Goal: Communication & Community: Answer question/provide support

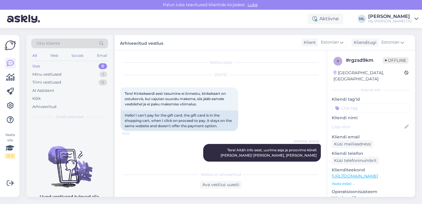
scroll to position [102, 0]
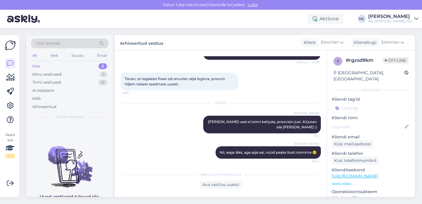
click at [38, 66] on div "Uus" at bounding box center [36, 66] width 8 height 6
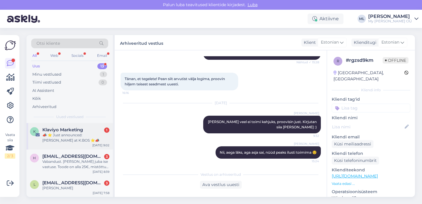
click at [63, 135] on div "📣 ⭐️ Just announced: [PERSON_NAME] at K:BOS ⭐📣" at bounding box center [75, 137] width 67 height 11
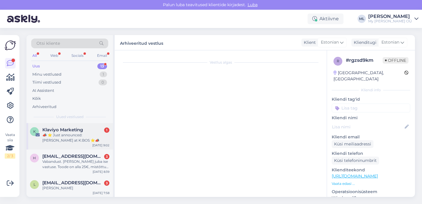
scroll to position [0, 0]
click at [74, 134] on div "📣 ⭐️ Just announced: [PERSON_NAME] at K:BOS ⭐📣" at bounding box center [75, 137] width 67 height 11
click at [66, 141] on div "📣 ⭐️ Just announced: [PERSON_NAME] at K:BOS ⭐📣" at bounding box center [75, 137] width 67 height 11
click at [64, 138] on div "📣 ⭐️ Just announced: [PERSON_NAME] at K:BOS ⭐📣" at bounding box center [75, 137] width 67 height 11
click at [63, 162] on div "Vabandust. [PERSON_NAME] juba ise vastuse. Toode on alla 25€, mistõttu koodi ka…" at bounding box center [75, 164] width 67 height 11
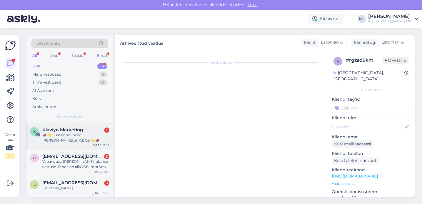
click at [64, 137] on div "📣 ⭐️ Just announced: [PERSON_NAME] at K:BOS ⭐📣" at bounding box center [75, 137] width 67 height 11
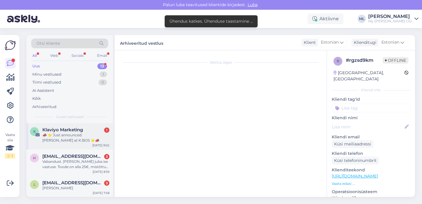
click at [60, 133] on div "📣 ⭐️ Just announced: [PERSON_NAME] at K:BOS ⭐📣" at bounding box center [75, 137] width 67 height 11
click at [83, 135] on div "📣 ⭐️ Just announced: [PERSON_NAME] at K:BOS ⭐📣" at bounding box center [75, 137] width 67 height 11
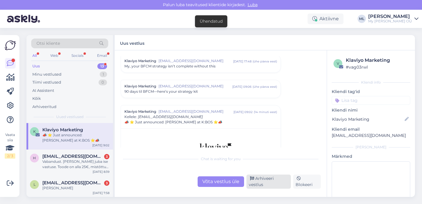
click at [266, 179] on div "Arhiveeri vestlus" at bounding box center [268, 181] width 44 height 14
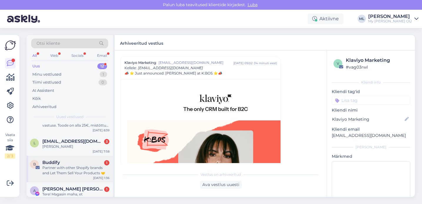
scroll to position [48, 0]
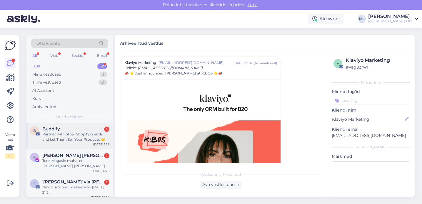
click at [62, 138] on div "Partner with other Shopify brands and Let Them Sell Your Products 🤝" at bounding box center [75, 136] width 67 height 11
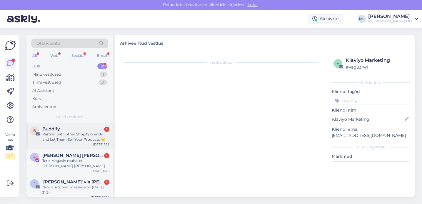
scroll to position [169, 0]
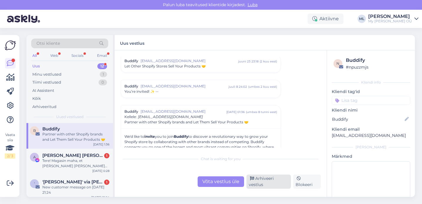
click at [260, 183] on div "Arhiveeri vestlus" at bounding box center [268, 181] width 44 height 14
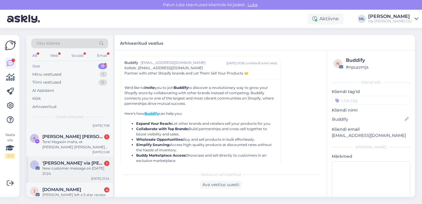
scroll to position [42, 0]
click at [63, 167] on div "New customer message on [DATE] 21:24" at bounding box center [75, 169] width 67 height 11
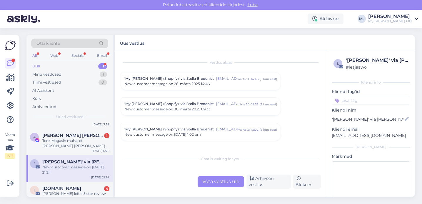
scroll to position [2506, 0]
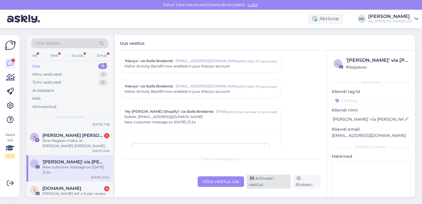
click at [273, 182] on div "Arhiveeri vestlus" at bounding box center [268, 181] width 44 height 14
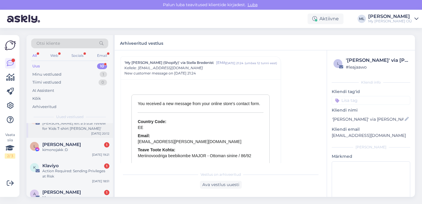
scroll to position [61, 0]
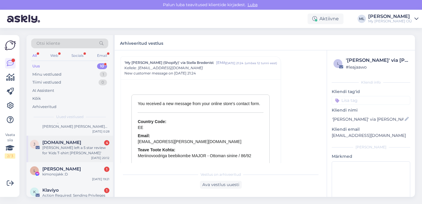
click at [61, 151] on div "[PERSON_NAME] left a 5 star review for 'Kids T-shirt [PERSON_NAME]'" at bounding box center [75, 150] width 67 height 11
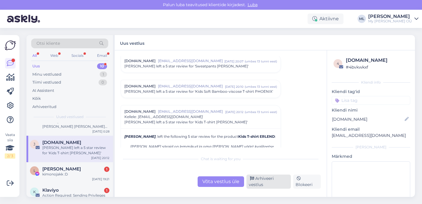
click at [270, 182] on div "Arhiveeri vestlus" at bounding box center [268, 181] width 44 height 14
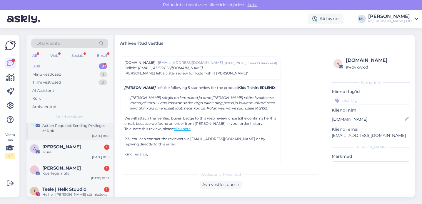
scroll to position [138, 0]
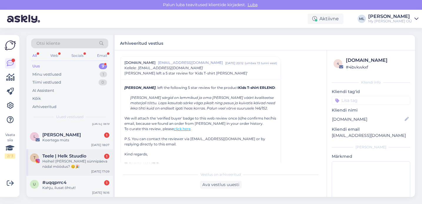
click at [61, 167] on div "Heihei! [PERSON_NAME] sünnipäeva nädal möödus? 😊🎉" at bounding box center [75, 163] width 67 height 11
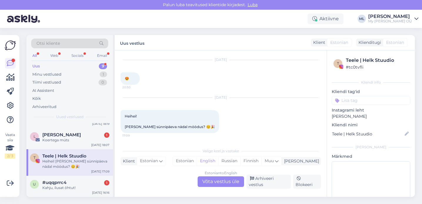
scroll to position [4359, 0]
click at [267, 181] on div "Arhiveeri vestlus" at bounding box center [268, 181] width 44 height 14
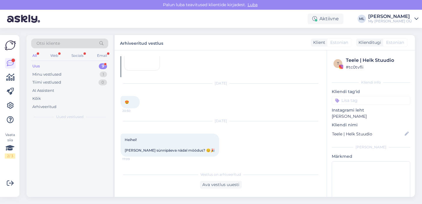
scroll to position [4336, 0]
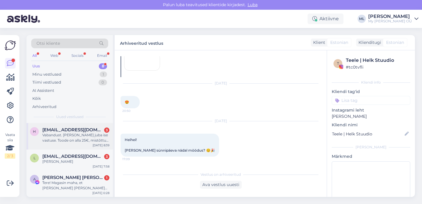
click at [65, 142] on div "Vabandust. [PERSON_NAME] juba ise vastuse. Toode on alla 25€, mistõttu koodi ka…" at bounding box center [75, 137] width 67 height 11
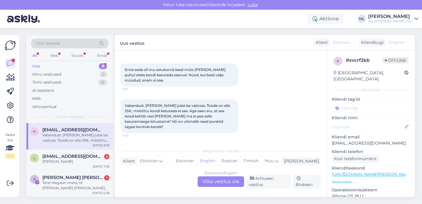
scroll to position [54, 0]
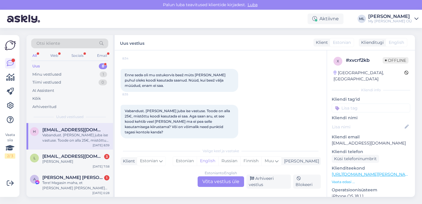
click at [218, 181] on div "Estonian to English Võta vestlus üle" at bounding box center [220, 181] width 46 height 11
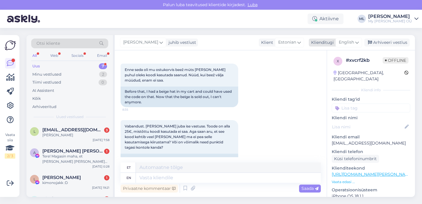
click at [357, 42] on icon at bounding box center [357, 42] width 4 height 6
type input "est"
click at [338, 65] on link "Estonian" at bounding box center [335, 68] width 65 height 9
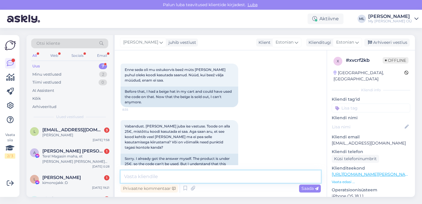
drag, startPoint x: 194, startPoint y: 177, endPoint x: 197, endPoint y: 176, distance: 3.5
click at [194, 177] on textarea at bounding box center [220, 176] width 200 height 12
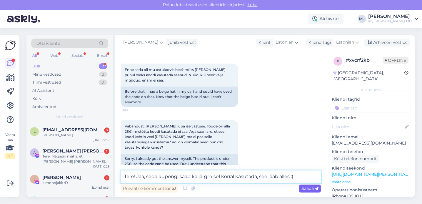
type textarea "Tere! Jaa, seda kupongi saab ka järgmisel korral kasutada, see jääb alles :)"
click at [315, 189] on icon at bounding box center [317, 189] width 4 height 4
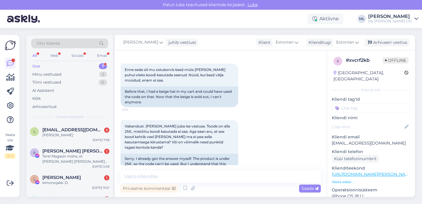
scroll to position [132, 0]
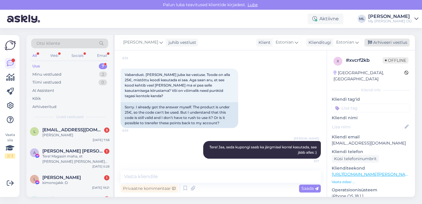
click at [377, 43] on div "Arhiveeri vestlus" at bounding box center [386, 42] width 45 height 8
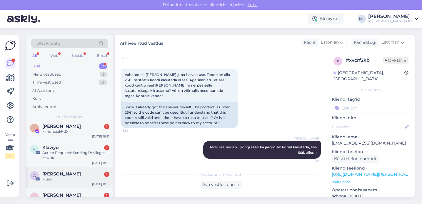
scroll to position [85, 0]
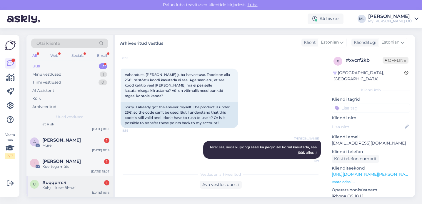
click at [66, 185] on span "#uqqprrc4" at bounding box center [54, 182] width 24 height 5
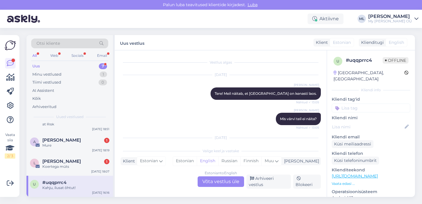
scroll to position [4109, 0]
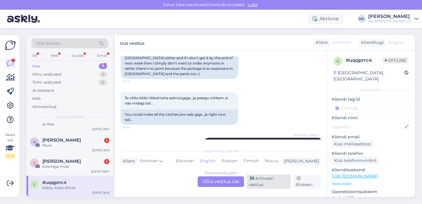
click at [261, 177] on div "Arhiveeri vestlus" at bounding box center [268, 181] width 44 height 14
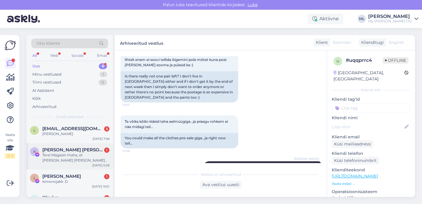
scroll to position [64, 0]
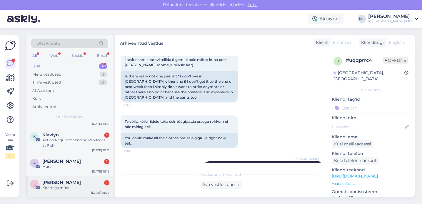
click at [70, 182] on span "[PERSON_NAME]" at bounding box center [61, 182] width 38 height 5
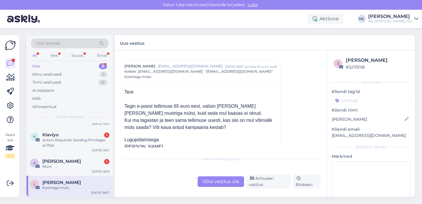
scroll to position [0, 0]
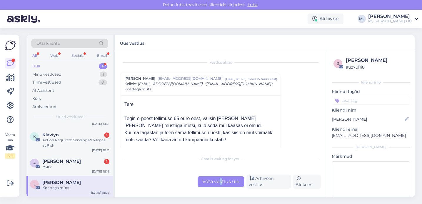
click at [221, 183] on div "Võta vestlus üle" at bounding box center [220, 181] width 46 height 11
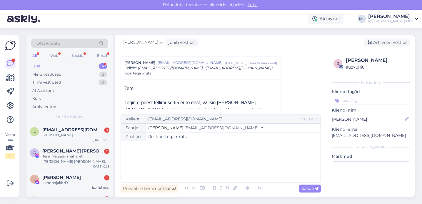
click at [210, 127] on div "Saatja Stella [EMAIL_ADDRESS][DOMAIN_NAME]" at bounding box center [220, 127] width 199 height 9
click at [261, 128] on icon at bounding box center [262, 128] width 2 height 4
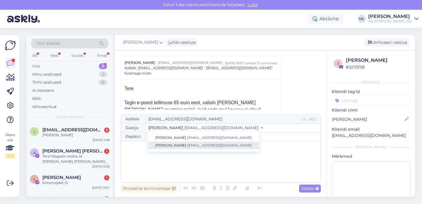
click at [197, 143] on span "[EMAIL_ADDRESS][DOMAIN_NAME]" at bounding box center [219, 145] width 65 height 4
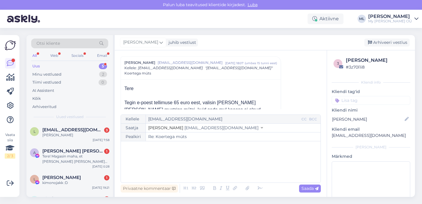
click at [182, 156] on div "﻿" at bounding box center [221, 161] width 194 height 35
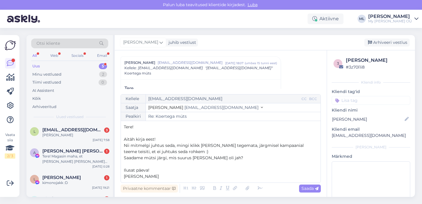
click at [285, 145] on span "Nii mitmelgi juhtus seda, mingi klikk [PERSON_NAME] tegemata, järgmisel kampaan…" at bounding box center [214, 147] width 181 height 11
click at [305, 188] on span "Saada" at bounding box center [309, 187] width 17 height 5
type input "Re: Re: Koertega müts"
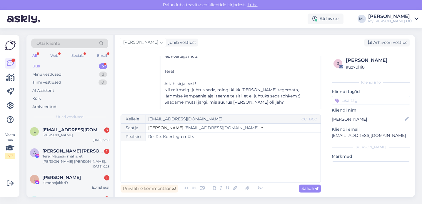
scroll to position [156, 0]
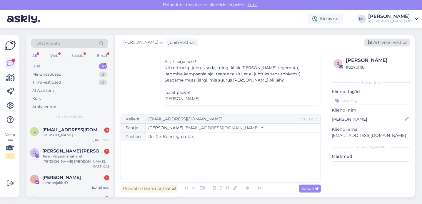
click at [388, 43] on div "Arhiveeri vestlus" at bounding box center [386, 42] width 45 height 8
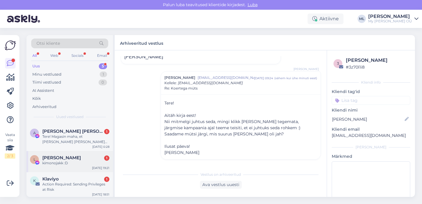
scroll to position [43, 0]
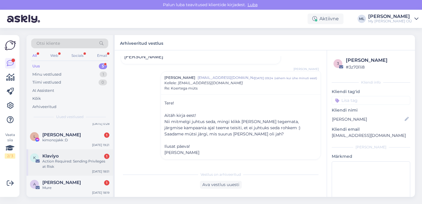
click at [66, 163] on div "Action Required: Sending Privileges at Risk" at bounding box center [75, 163] width 67 height 11
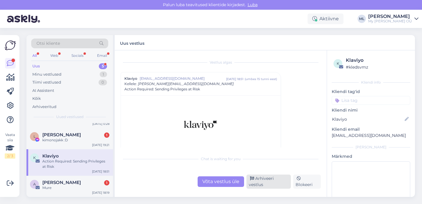
click at [266, 178] on div "Arhiveeri vestlus" at bounding box center [268, 181] width 44 height 14
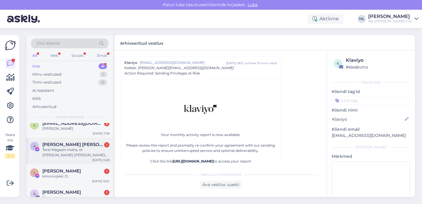
scroll to position [16, 0]
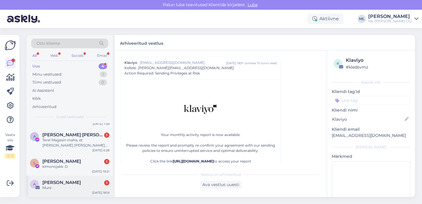
click at [65, 187] on div "Mure" at bounding box center [75, 187] width 67 height 5
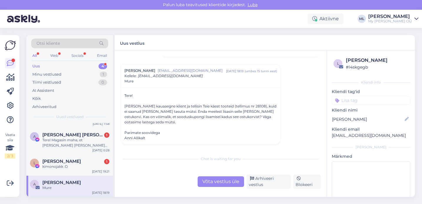
scroll to position [59, 0]
click at [223, 181] on div "Võta vestlus üle" at bounding box center [220, 181] width 46 height 11
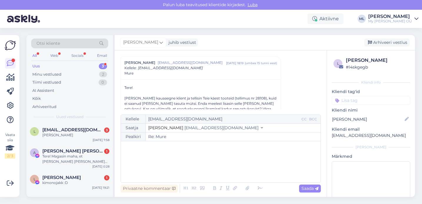
click at [187, 128] on span "[EMAIL_ADDRESS][DOMAIN_NAME]" at bounding box center [221, 127] width 74 height 5
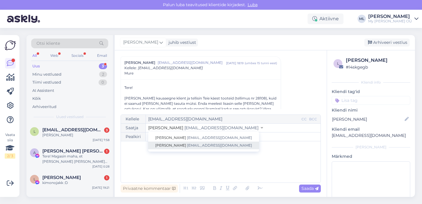
click at [164, 147] on span "[PERSON_NAME]" at bounding box center [170, 145] width 31 height 4
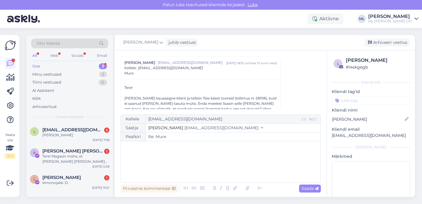
click at [159, 162] on div "﻿" at bounding box center [221, 161] width 194 height 35
click at [84, 71] on div "Minu vestlused 2" at bounding box center [69, 74] width 77 height 8
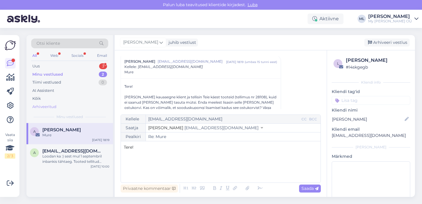
click at [41, 104] on div "Arhiveeritud" at bounding box center [44, 107] width 24 height 6
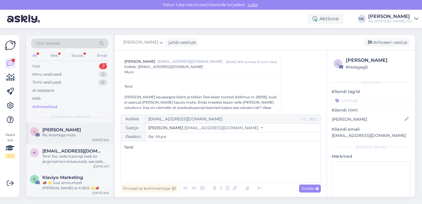
click at [66, 135] on div "Re: Koertega müts" at bounding box center [75, 134] width 67 height 5
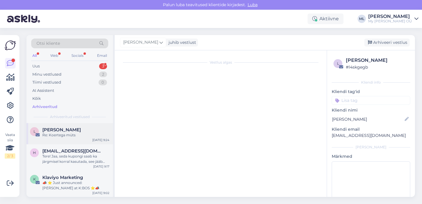
scroll to position [0, 0]
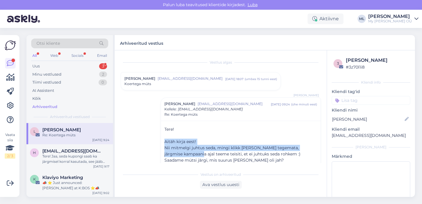
drag, startPoint x: 164, startPoint y: 142, endPoint x: 186, endPoint y: 151, distance: 23.8
click at [189, 151] on div "Tere! ﻿ Aitäh kirja eest! Nii mitmelgi juhtus seda, mingi klikk [PERSON_NAME] t…" at bounding box center [240, 154] width 152 height 56
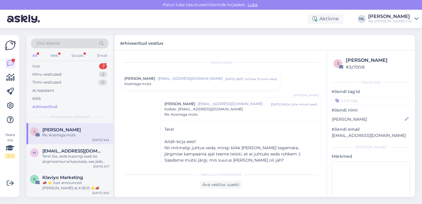
click at [172, 140] on span "Aitäh kirja eest!" at bounding box center [180, 141] width 32 height 5
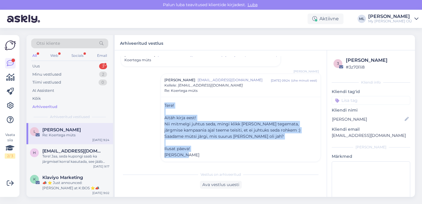
scroll to position [26, 0]
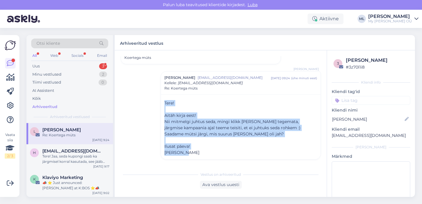
drag, startPoint x: 162, startPoint y: 128, endPoint x: 244, endPoint y: 154, distance: 85.4
click at [244, 154] on div "Tere! ﻿ Aitäh kirja eest! Nii mitmelgi juhtus seda, mingi klikk [PERSON_NAME] t…" at bounding box center [241, 126] width 160 height 65
copy div "Tere! ﻿ Aitäh kirja eest! Nii mitmelgi juhtus seda, mingi klikk [PERSON_NAME] t…"
click at [38, 67] on div "Uus" at bounding box center [35, 66] width 7 height 6
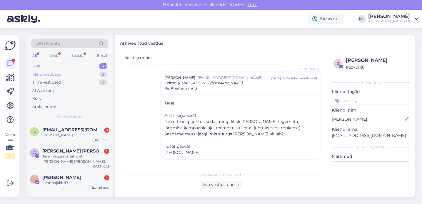
click at [48, 73] on div "Minu vestlused" at bounding box center [46, 74] width 29 height 6
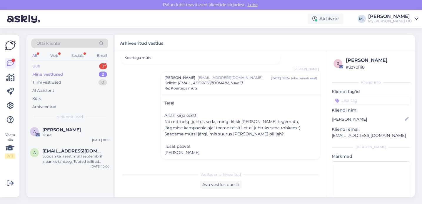
click at [35, 66] on div "Uus" at bounding box center [35, 66] width 7 height 6
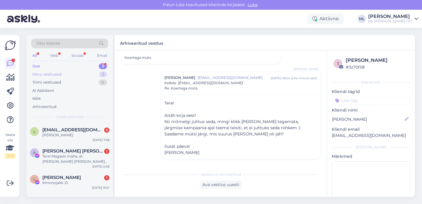
click at [52, 72] on div "Minu vestlused" at bounding box center [46, 74] width 29 height 6
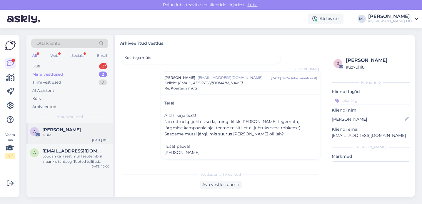
click at [84, 135] on div "Mure" at bounding box center [75, 134] width 67 height 5
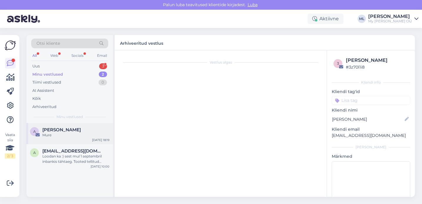
scroll to position [66, 0]
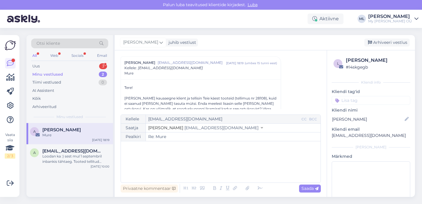
click at [160, 157] on div "﻿" at bounding box center [221, 161] width 194 height 35
drag, startPoint x: 193, startPoint y: 127, endPoint x: 191, endPoint y: 130, distance: 3.6
click at [193, 127] on span "[EMAIL_ADDRESS][DOMAIN_NAME]" at bounding box center [221, 127] width 74 height 5
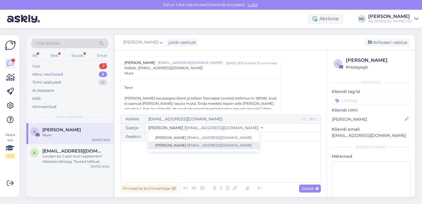
click at [188, 142] on link "[PERSON_NAME] [EMAIL_ADDRESS][DOMAIN_NAME]" at bounding box center [203, 145] width 111 height 8
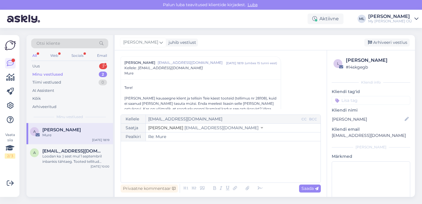
click at [169, 150] on p "﻿" at bounding box center [221, 147] width 194 height 6
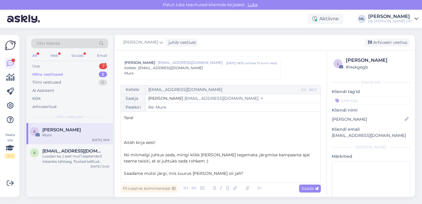
scroll to position [34, 0]
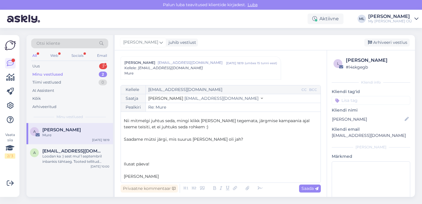
click at [208, 138] on span "Saadame mütsi järgi, mis suurus [PERSON_NAME] oli jah?" at bounding box center [183, 138] width 119 height 5
click at [228, 136] on p "﻿" at bounding box center [221, 133] width 194 height 6
click at [229, 140] on p "Saadame mütsi järgi, mis suurus [PERSON_NAME] oli jah?" at bounding box center [221, 139] width 194 height 6
click at [125, 157] on p "﻿" at bounding box center [221, 158] width 194 height 6
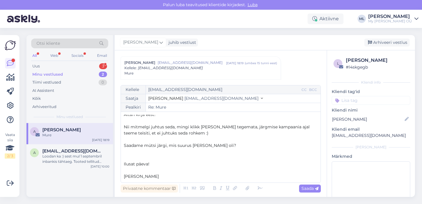
scroll to position [28, 0]
click at [211, 145] on span "Saadame mütsi järgi, mis suurus [PERSON_NAME] oli?" at bounding box center [180, 144] width 112 height 5
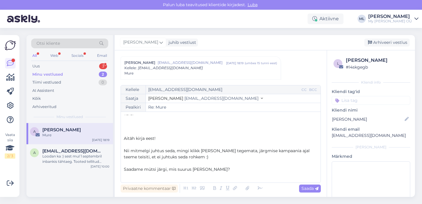
scroll to position [0, 0]
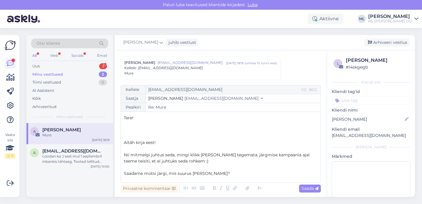
click at [141, 131] on p "﻿" at bounding box center [221, 130] width 194 height 6
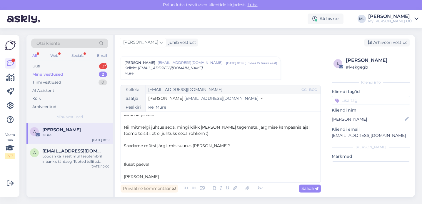
scroll to position [28, 0]
click at [307, 189] on span "Saada" at bounding box center [309, 187] width 17 height 5
type input "Re: Re: Mure"
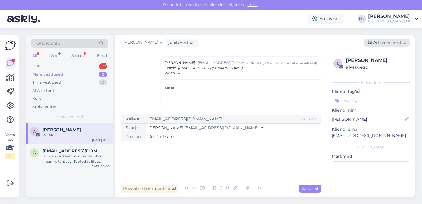
click at [373, 43] on div "Arhiveeri vestlus" at bounding box center [386, 42] width 45 height 8
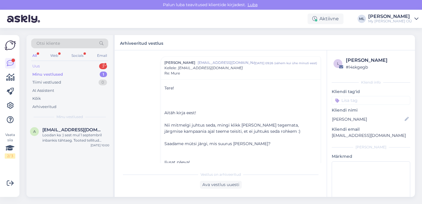
click at [74, 70] on div "Uus 3" at bounding box center [69, 66] width 77 height 8
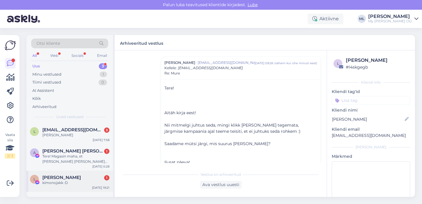
click at [52, 177] on span "[PERSON_NAME]" at bounding box center [61, 177] width 38 height 5
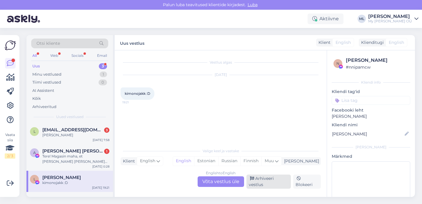
click at [276, 181] on div "Arhiveeri vestlus" at bounding box center [268, 181] width 44 height 14
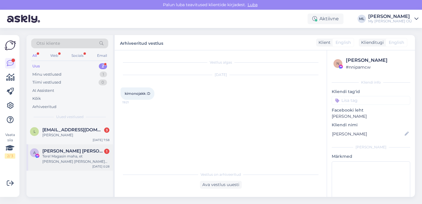
click at [60, 160] on div "Tere! Magasin maha, et [PERSON_NAME] [PERSON_NAME] tagasi müüki 🙈 kas oskate öe…" at bounding box center [75, 158] width 67 height 11
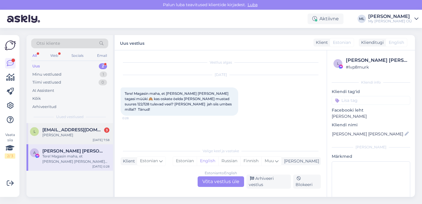
click at [63, 137] on div "l [EMAIL_ADDRESS][DOMAIN_NAME] 3 Tasun [PERSON_NAME] [DATE] 7:58" at bounding box center [69, 133] width 86 height 21
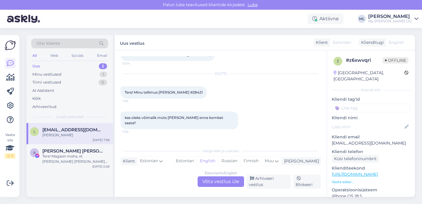
scroll to position [116, 0]
drag, startPoint x: 189, startPoint y: 98, endPoint x: 175, endPoint y: 99, distance: 13.5
click at [175, 99] on div "Tere! Minu tellimus [PERSON_NAME] #28421 7:58" at bounding box center [163, 93] width 86 height 12
copy span "#28421"
click at [191, 143] on div "Vestlus algas [DATE] Kas on võimalik oma osa tellimusest loobuda enne kui ma [P…" at bounding box center [221, 123] width 212 height 146
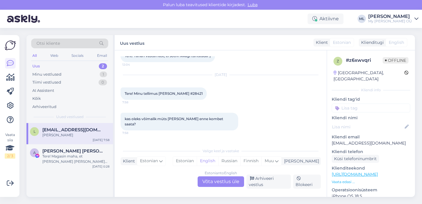
click at [217, 182] on div "Estonian to English Võta vestlus üle" at bounding box center [220, 181] width 46 height 11
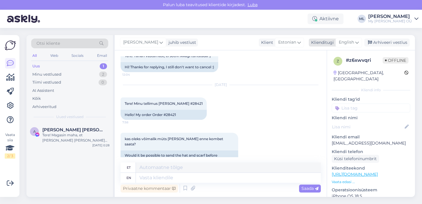
click at [355, 43] on div "English" at bounding box center [348, 42] width 26 height 9
type input "est"
click at [326, 66] on link "Estonian" at bounding box center [335, 68] width 65 height 9
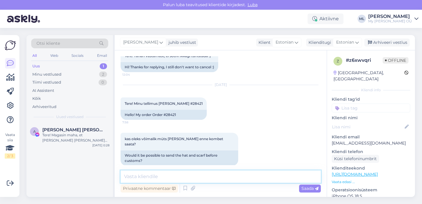
click at [179, 176] on textarea at bounding box center [220, 176] width 200 height 12
click at [184, 176] on textarea "Tere! Oleks ikka saanud, aga kombe saab [PERSON_NAME]" at bounding box center [220, 176] width 200 height 12
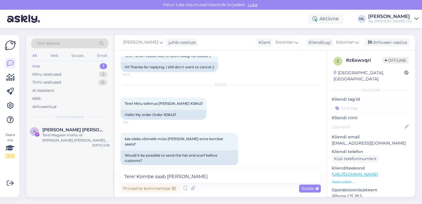
drag, startPoint x: 201, startPoint y: 170, endPoint x: 202, endPoint y: 173, distance: 3.7
click at [201, 169] on div "Vestlus algas [DATE] Kas on võimalik oma osa tellimusest loobuda enne kui ma [P…" at bounding box center [221, 123] width 212 height 146
click at [204, 175] on textarea "Tere! Kombe saab [PERSON_NAME]" at bounding box center [220, 176] width 200 height 12
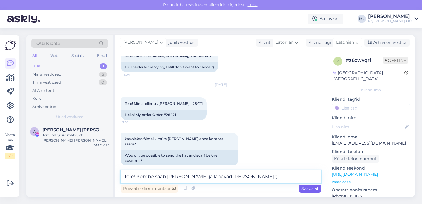
type textarea "Tere! Kombe saab [PERSON_NAME] ja lähevad [PERSON_NAME] :)"
click at [308, 189] on span "Saada" at bounding box center [309, 187] width 17 height 5
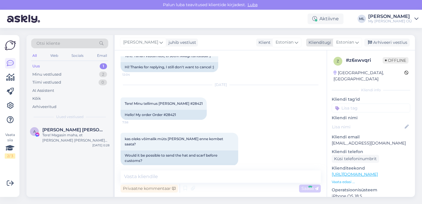
scroll to position [183, 0]
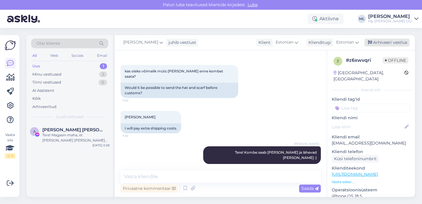
click at [372, 46] on div "Arhiveeri vestlus" at bounding box center [386, 42] width 45 height 8
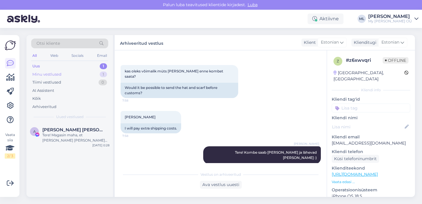
click at [64, 75] on div "Minu vestlused 1" at bounding box center [69, 74] width 77 height 8
click at [55, 67] on div "Uus 1" at bounding box center [69, 66] width 77 height 8
click at [81, 135] on div "Tere! Magasin maha, et [PERSON_NAME] [PERSON_NAME] tagasi müüki 🙈 kas oskate öe…" at bounding box center [75, 137] width 67 height 11
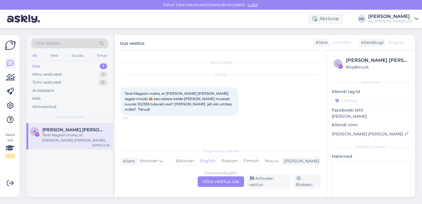
drag, startPoint x: 196, startPoint y: 145, endPoint x: 188, endPoint y: 140, distance: 9.0
click at [197, 143] on div "Vestlus algas [DATE] Tere! Magasin maha, et [PERSON_NAME] [PERSON_NAME] tagasi …" at bounding box center [221, 123] width 212 height 146
click at [228, 181] on div "Estonian to English Võta vestlus üle" at bounding box center [220, 181] width 46 height 11
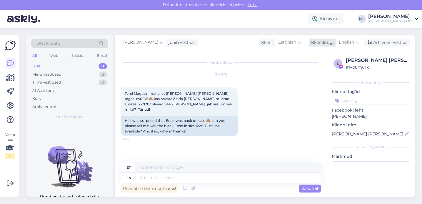
click at [348, 44] on span "English" at bounding box center [345, 42] width 15 height 6
click at [320, 66] on link "Estonian" at bounding box center [335, 68] width 65 height 9
click at [195, 175] on textarea at bounding box center [220, 176] width 200 height 12
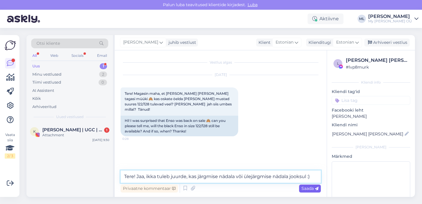
type textarea "Tere! Jaa, ikka tuleb juurde, kas järgmise nädala või ülejärgmise nädala jooksu…"
click at [301, 187] on span "Saada" at bounding box center [309, 187] width 17 height 5
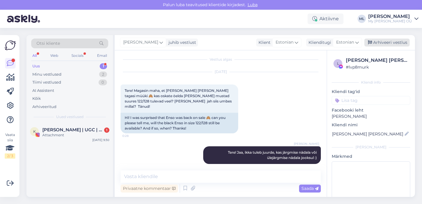
scroll to position [28, 0]
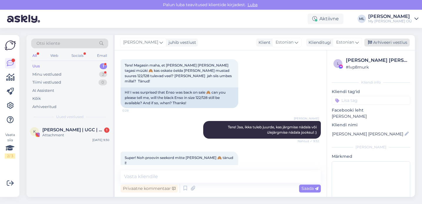
click at [383, 41] on div "Arhiveeri vestlus" at bounding box center [386, 42] width 45 height 8
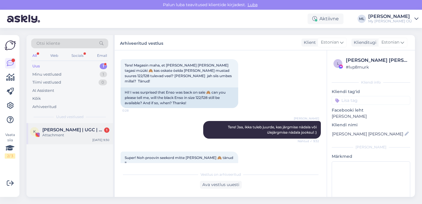
click at [65, 128] on span "[PERSON_NAME] | UGC | SoMe spetsialist 🤍" at bounding box center [72, 129] width 61 height 5
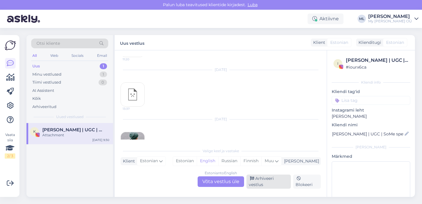
scroll to position [1470, 0]
click at [267, 178] on div "Arhiveeri vestlus" at bounding box center [268, 181] width 44 height 14
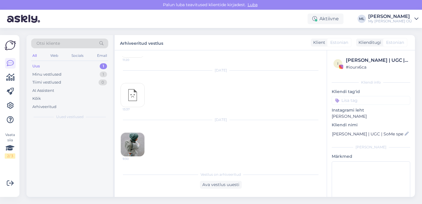
scroll to position [1447, 0]
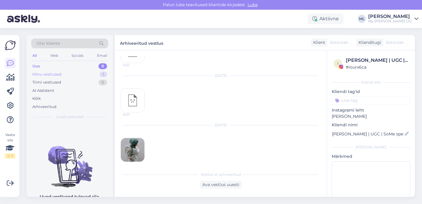
click at [69, 73] on div "Minu vestlused 1" at bounding box center [69, 74] width 77 height 8
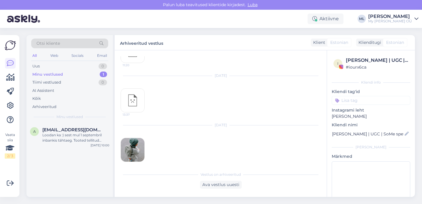
click at [51, 71] on div "Minu vestlused" at bounding box center [47, 74] width 31 height 6
click at [37, 66] on div "Uus" at bounding box center [35, 66] width 7 height 6
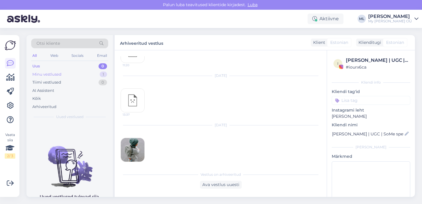
click at [36, 74] on div "Minu vestlused" at bounding box center [46, 74] width 29 height 6
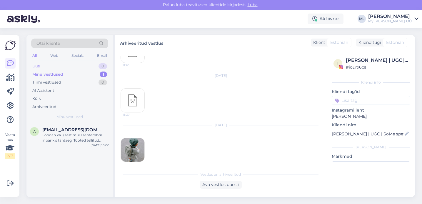
click at [39, 67] on div "Uus" at bounding box center [35, 66] width 7 height 6
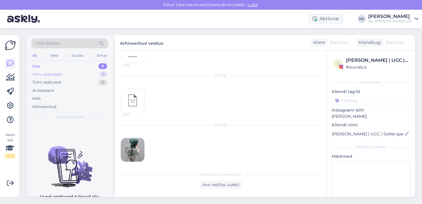
click at [37, 74] on div "Minu vestlused" at bounding box center [46, 74] width 29 height 6
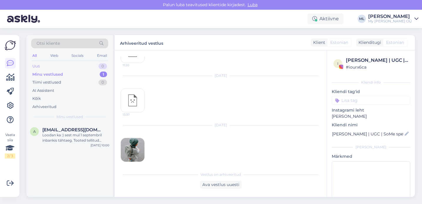
click at [36, 65] on div "Uus" at bounding box center [35, 66] width 7 height 6
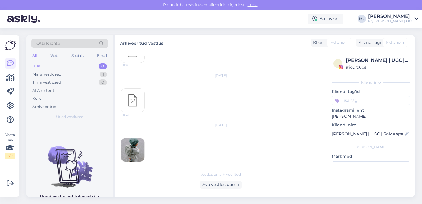
click at [70, 65] on div "Uus 0" at bounding box center [69, 66] width 77 height 8
